Goal: Task Accomplishment & Management: Manage account settings

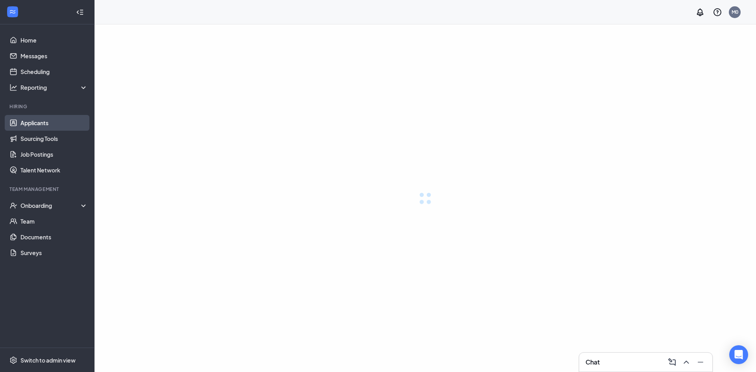
click at [22, 122] on link "Applicants" at bounding box center [53, 123] width 67 height 16
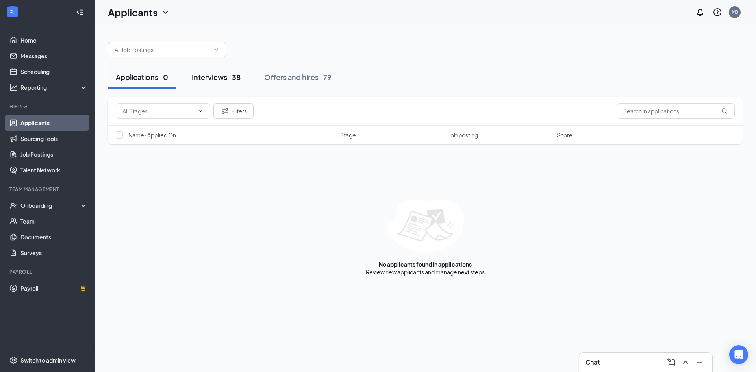
click at [205, 79] on div "Interviews · 38" at bounding box center [216, 77] width 49 height 10
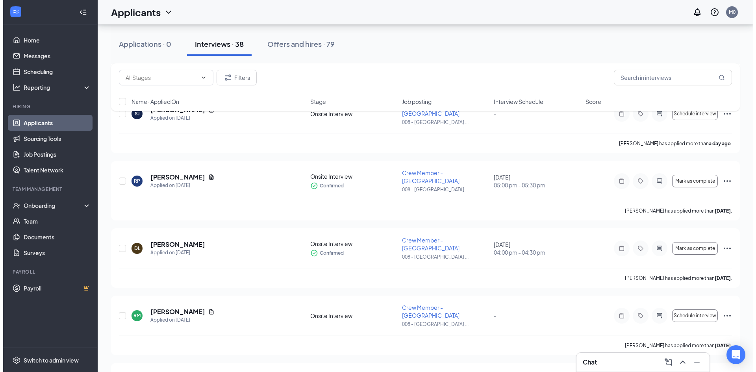
scroll to position [142, 0]
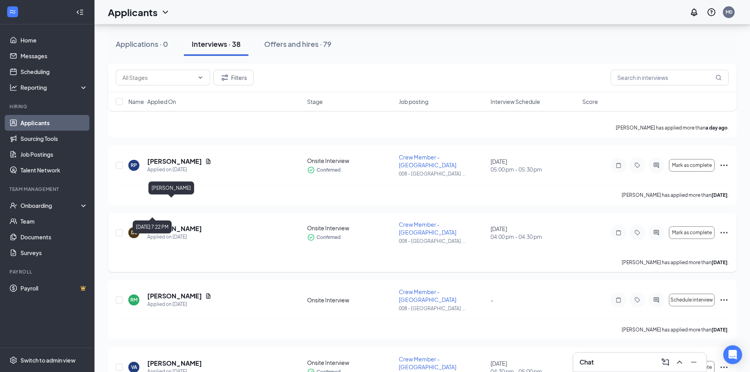
click at [153, 224] on h5 "derrick lee" at bounding box center [174, 228] width 55 height 9
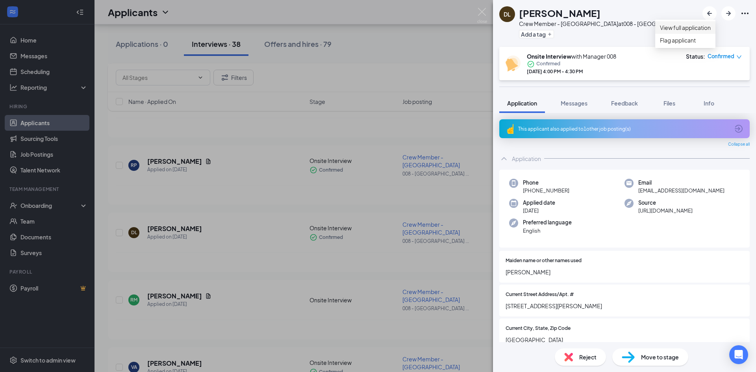
click at [692, 30] on link "View full application" at bounding box center [685, 27] width 51 height 9
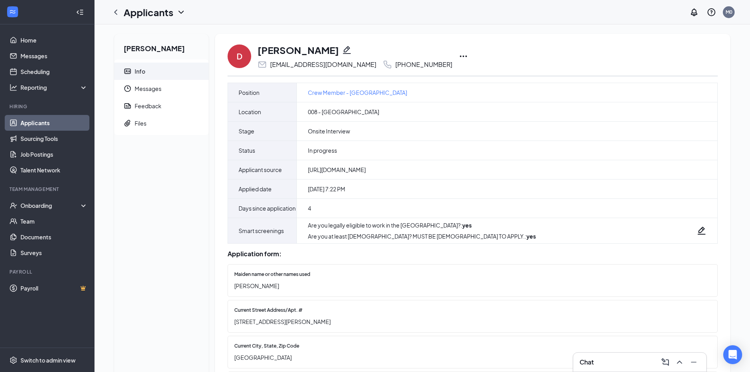
click at [69, 123] on link "Applicants" at bounding box center [53, 123] width 67 height 16
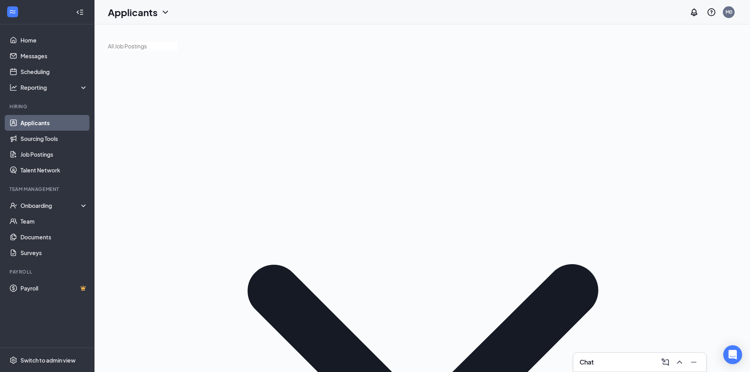
drag, startPoint x: 749, startPoint y: 178, endPoint x: 756, endPoint y: 187, distance: 11.6
click at [750, 224] on html "Home Messages Scheduling Reporting Hiring Applicants Sourcing Tools Job Posting…" at bounding box center [375, 186] width 750 height 372
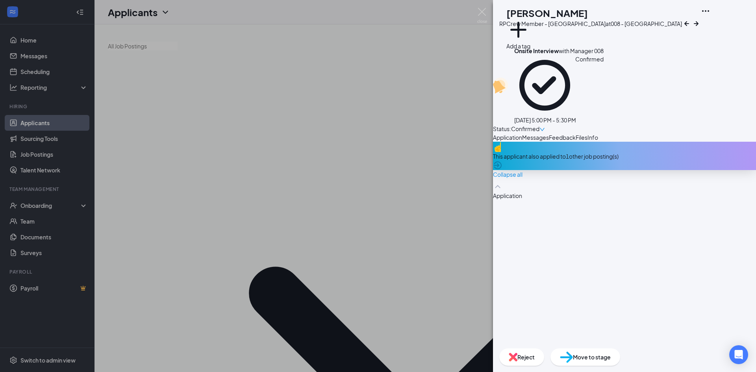
click at [710, 12] on icon "Ellipses" at bounding box center [705, 10] width 9 height 9
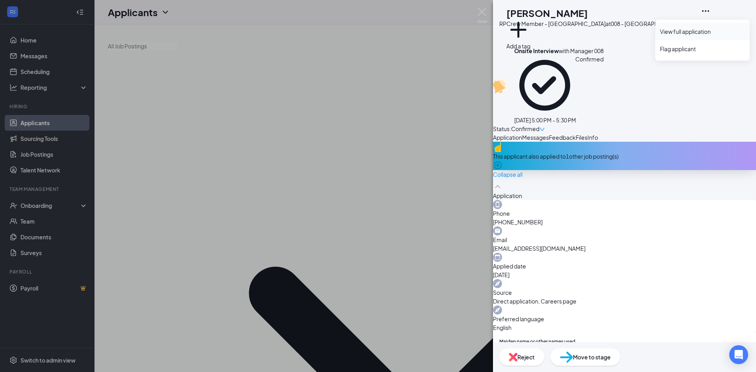
click at [696, 35] on link "View full application" at bounding box center [702, 32] width 85 height 8
